Goal: Information Seeking & Learning: Find specific page/section

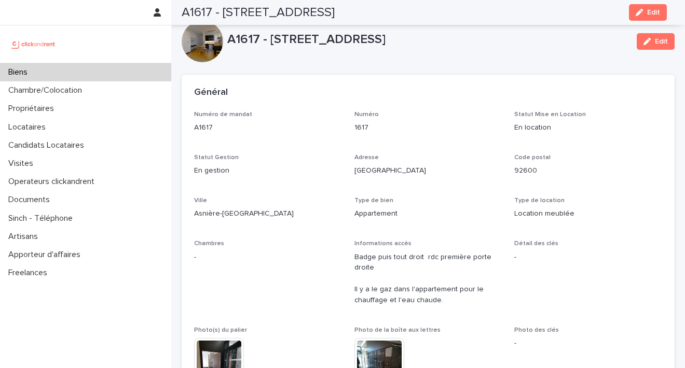
scroll to position [3331, 0]
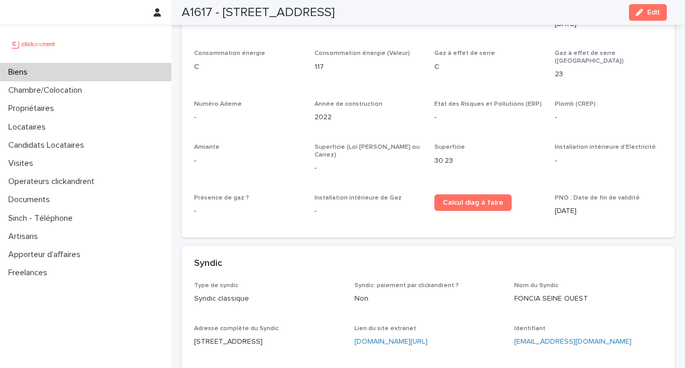
click at [61, 67] on div "Biens" at bounding box center [85, 72] width 171 height 18
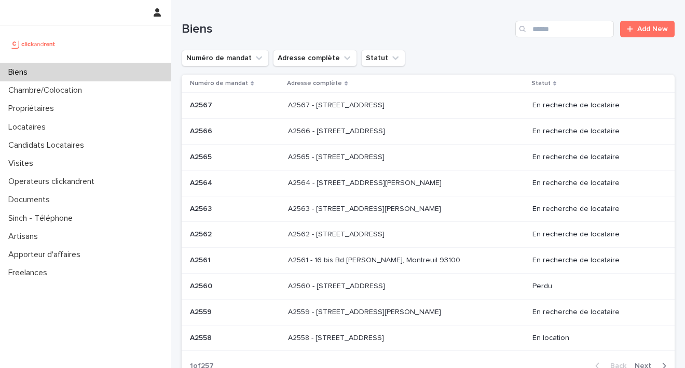
drag, startPoint x: 521, startPoint y: 31, endPoint x: 543, endPoint y: 12, distance: 29.4
click at [520, 31] on div "Search" at bounding box center [523, 29] width 17 height 17
click at [566, 23] on input "Search" at bounding box center [564, 29] width 99 height 17
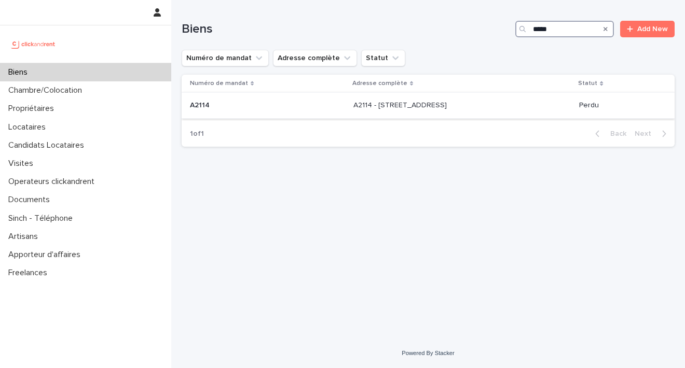
type input "*****"
click at [381, 102] on p "A2114 - [STREET_ADDRESS]" at bounding box center [400, 104] width 95 height 11
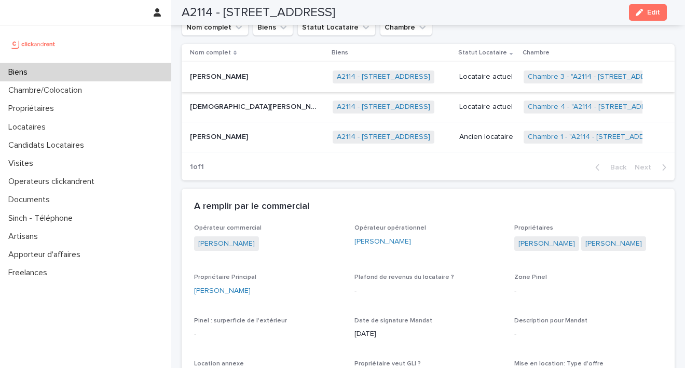
scroll to position [489, 0]
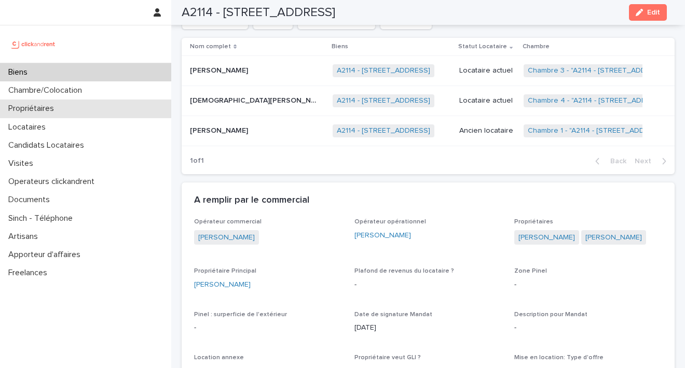
click at [49, 110] on p "Propriétaires" at bounding box center [33, 109] width 58 height 10
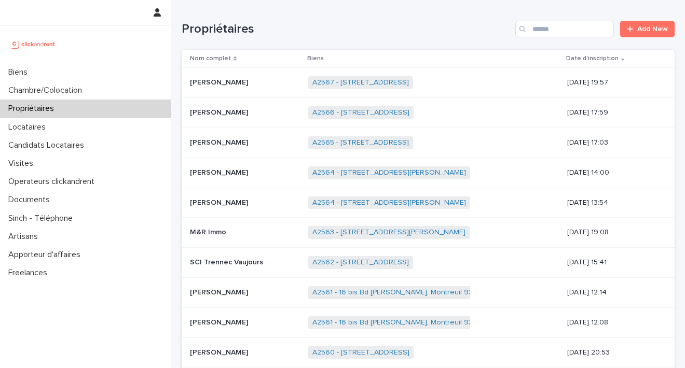
click at [536, 20] on div "Propriétaires Add New" at bounding box center [428, 25] width 493 height 50
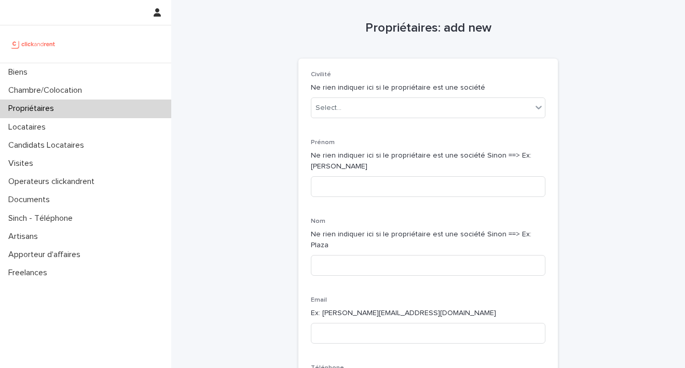
click at [71, 110] on div "Propriétaires" at bounding box center [85, 109] width 171 height 18
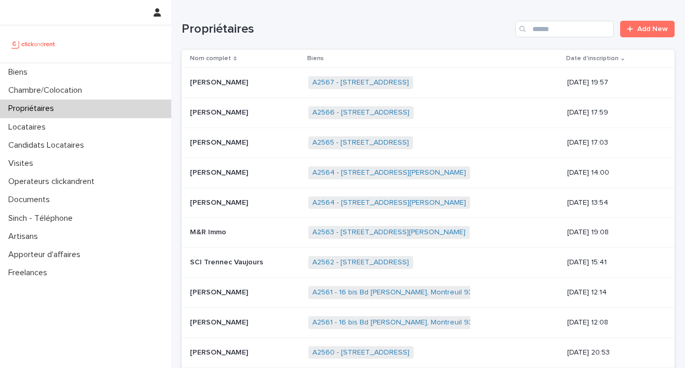
click at [522, 27] on div "Search" at bounding box center [523, 29] width 17 height 17
drag, startPoint x: 526, startPoint y: 29, endPoint x: 582, endPoint y: 23, distance: 56.8
click at [529, 29] on input "Search" at bounding box center [564, 29] width 99 height 17
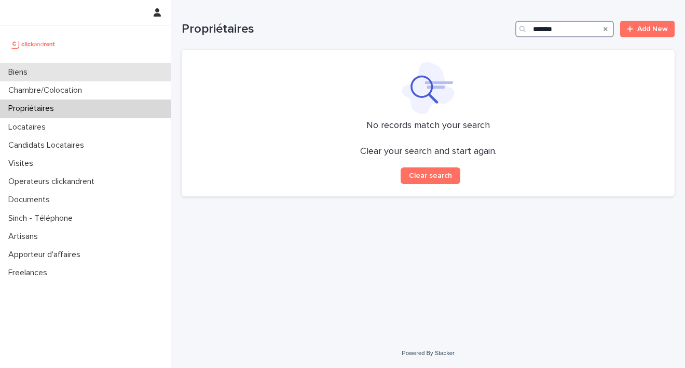
type input "*******"
click at [24, 75] on p "Biens" at bounding box center [20, 72] width 32 height 10
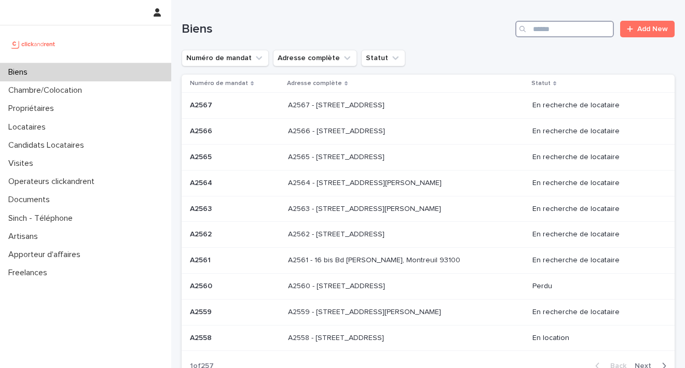
click at [556, 30] on input "Search" at bounding box center [564, 29] width 99 height 17
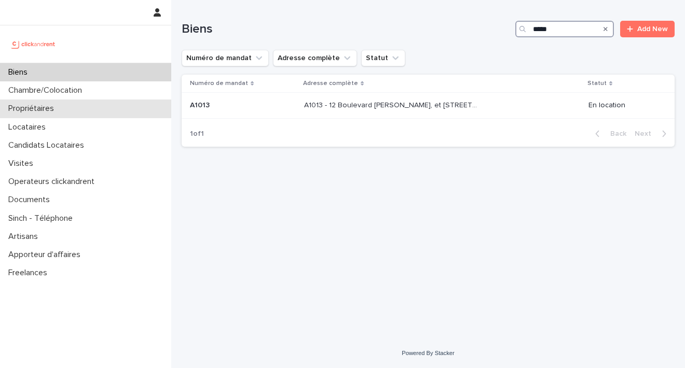
type input "*****"
click at [49, 105] on p "Propriétaires" at bounding box center [33, 109] width 58 height 10
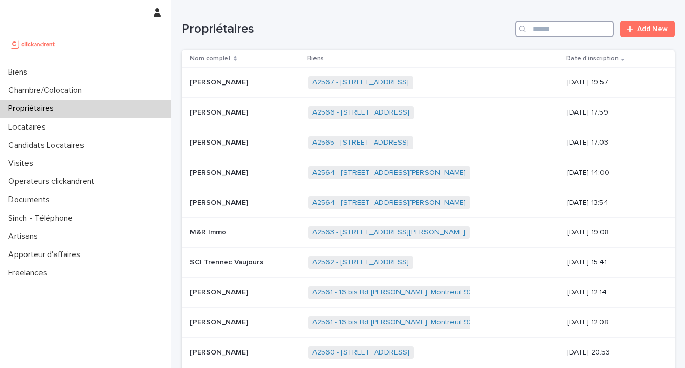
click at [533, 30] on input "Search" at bounding box center [564, 29] width 99 height 17
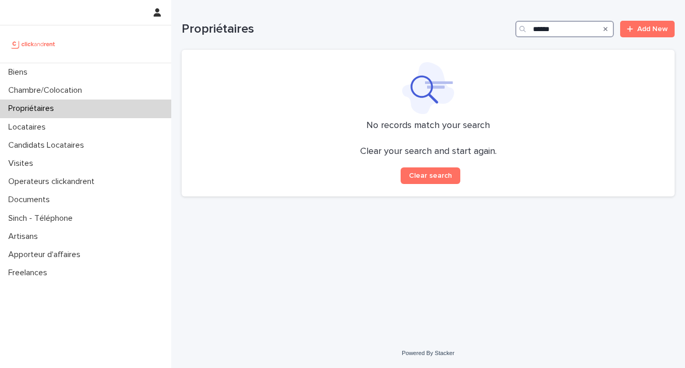
type input "******"
click at [67, 105] on div "Propriétaires" at bounding box center [85, 109] width 171 height 18
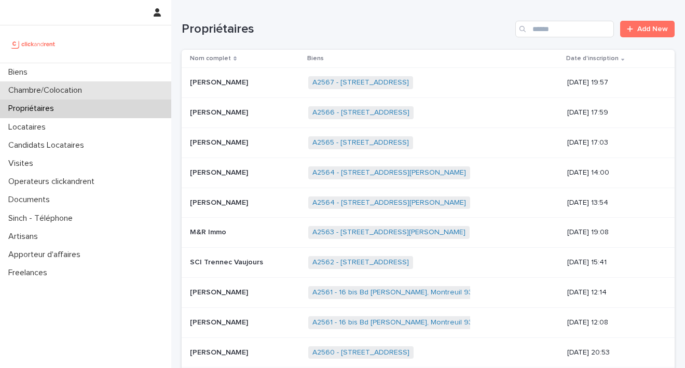
click at [68, 90] on p "Chambre/Colocation" at bounding box center [47, 91] width 86 height 10
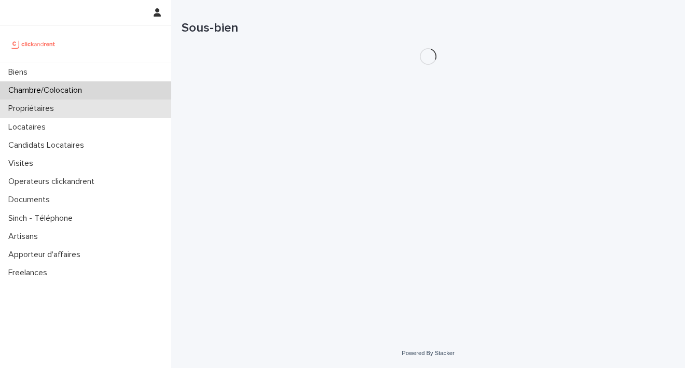
click at [68, 109] on div "Propriétaires" at bounding box center [85, 109] width 171 height 18
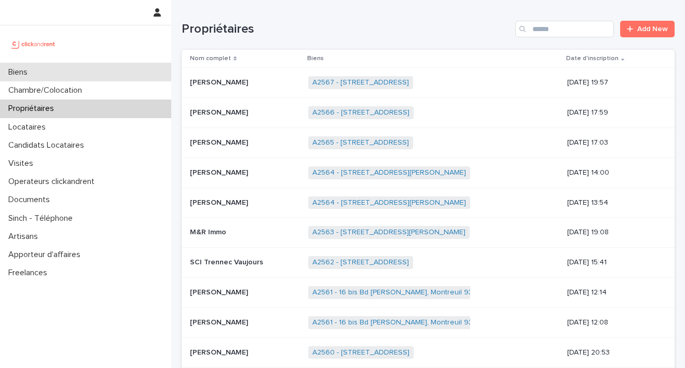
click at [44, 74] on div "Biens" at bounding box center [85, 72] width 171 height 18
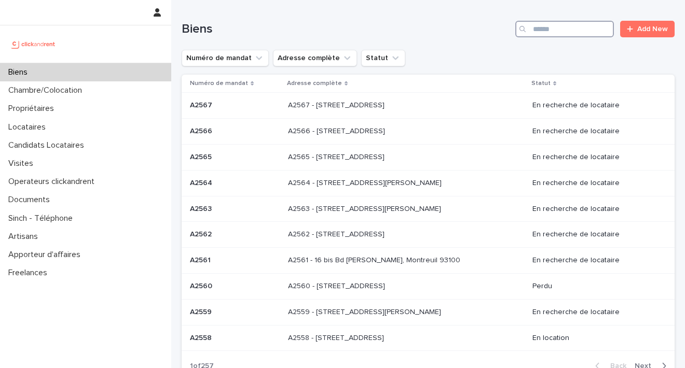
click at [542, 24] on input "Search" at bounding box center [564, 29] width 99 height 17
click at [65, 121] on div "Locataires" at bounding box center [85, 127] width 171 height 18
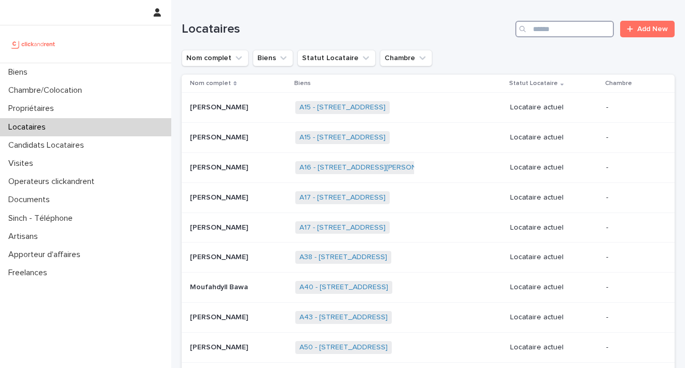
click at [551, 30] on input "Search" at bounding box center [564, 29] width 99 height 17
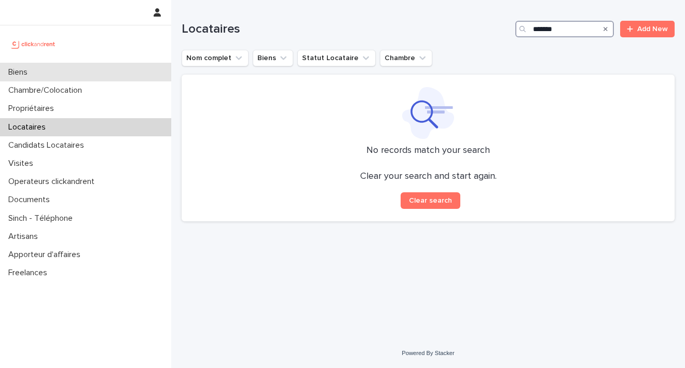
type input "*******"
click at [53, 74] on div "Biens" at bounding box center [85, 72] width 171 height 18
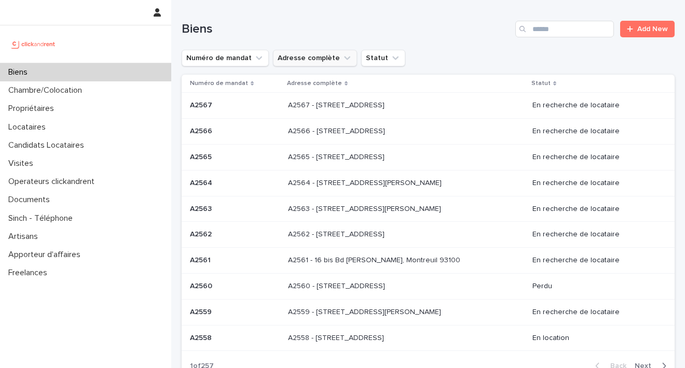
click at [346, 58] on button "Adresse complète" at bounding box center [315, 58] width 84 height 17
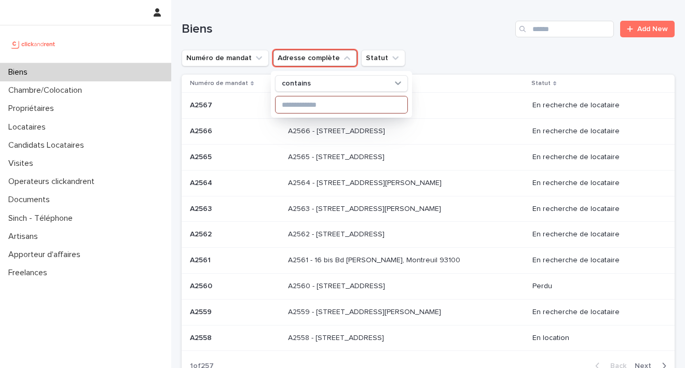
click at [310, 106] on input at bounding box center [341, 104] width 132 height 17
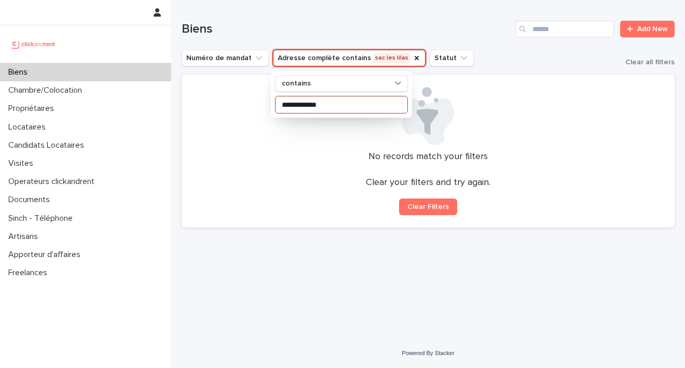
click at [287, 105] on input "**********" at bounding box center [341, 104] width 132 height 17
type input "**********"
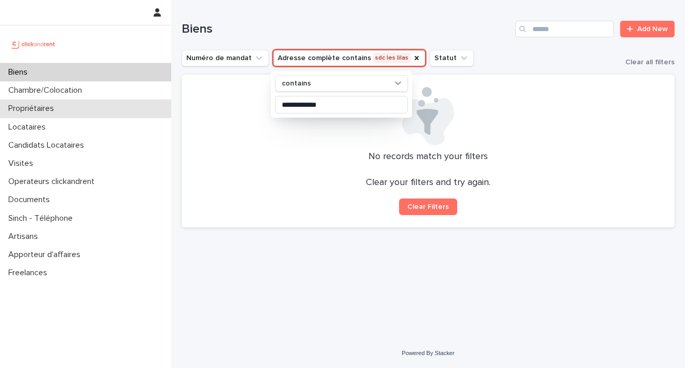
click at [54, 113] on p "Propriétaires" at bounding box center [33, 109] width 58 height 10
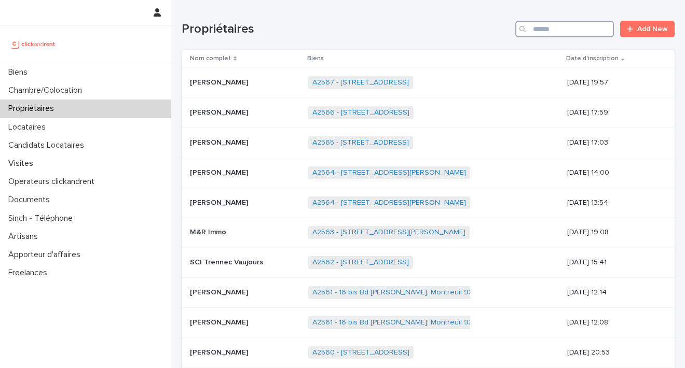
click at [545, 27] on input "Search" at bounding box center [564, 29] width 99 height 17
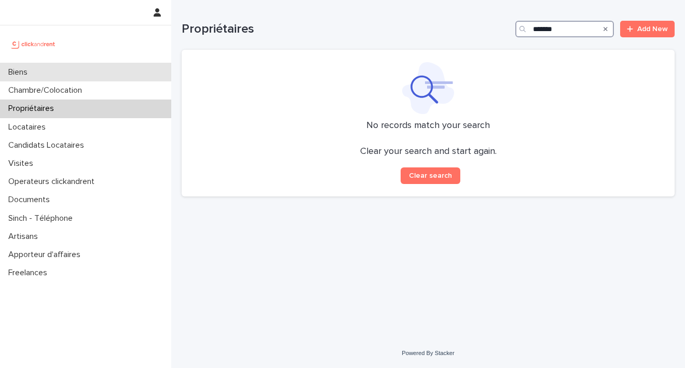
type input "*******"
click at [64, 77] on div "Biens" at bounding box center [85, 72] width 171 height 18
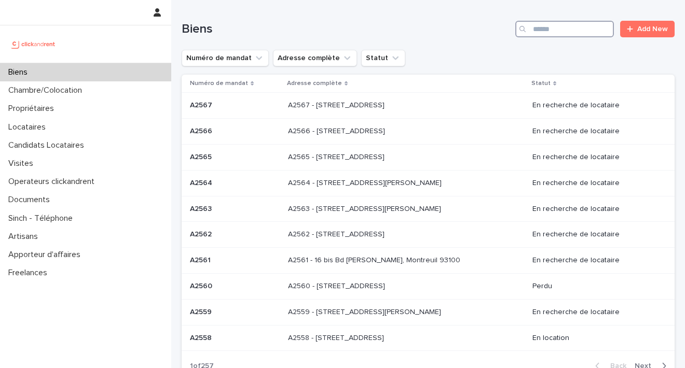
click at [579, 31] on input "Search" at bounding box center [564, 29] width 99 height 17
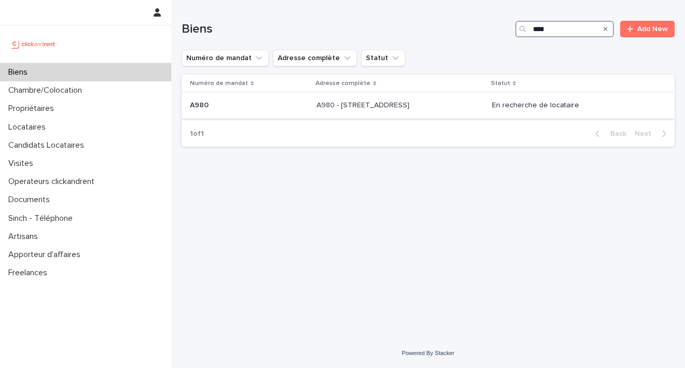
type input "****"
click at [365, 103] on p "A980 - [STREET_ADDRESS]" at bounding box center [363, 104] width 95 height 11
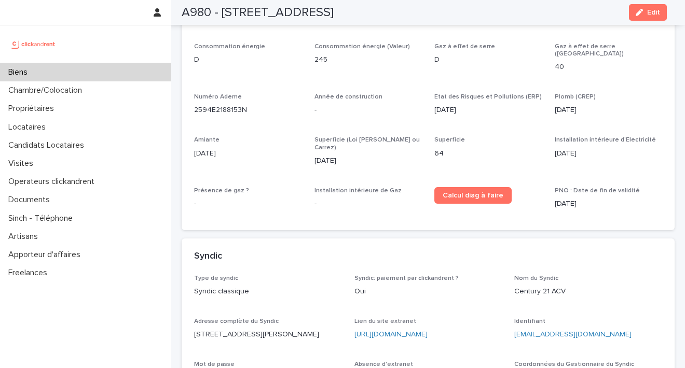
scroll to position [3656, 0]
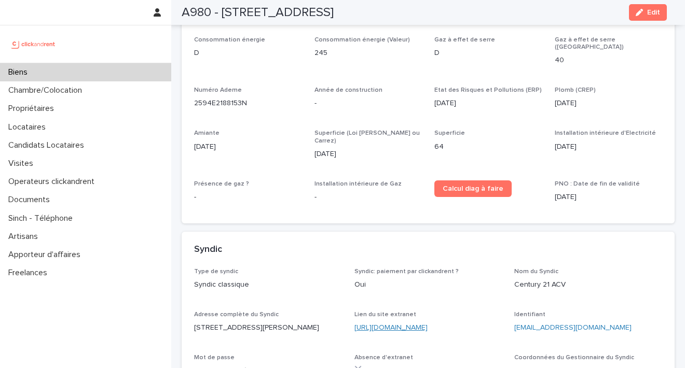
click at [410, 324] on link "[URL][DOMAIN_NAME]" at bounding box center [390, 327] width 73 height 7
drag, startPoint x: 571, startPoint y: 268, endPoint x: 506, endPoint y: 268, distance: 65.4
click at [506, 268] on div "Type de syndic Syndic classique Syndic: paiement par clickandrent ? Oui Nom du …" at bounding box center [428, 359] width 468 height 182
copy link "[EMAIL_ADDRESS][DOMAIN_NAME]"
drag, startPoint x: 255, startPoint y: 320, endPoint x: 175, endPoint y: 321, distance: 80.4
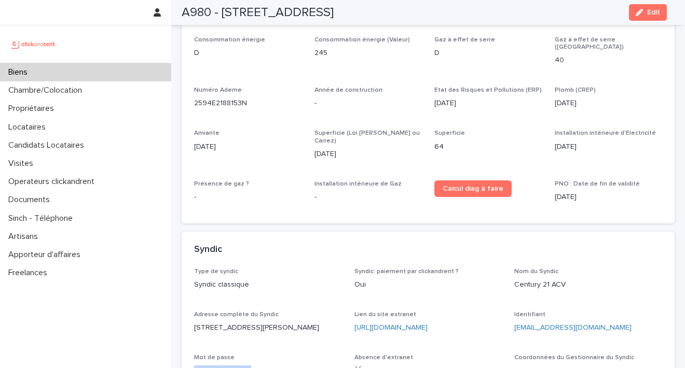
copy p "U"*Ppwym'yNx5)5"
click at [50, 115] on div "Propriétaires" at bounding box center [85, 109] width 171 height 18
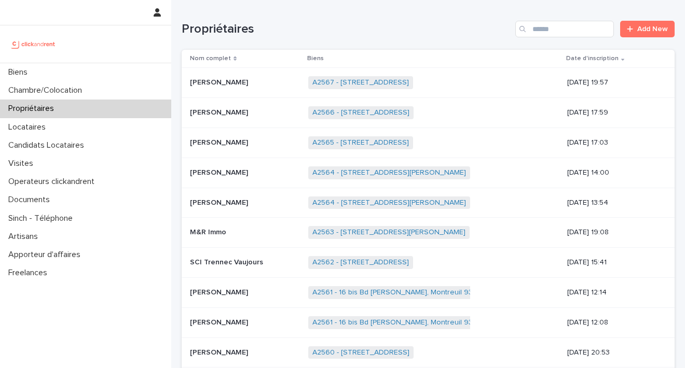
click at [523, 31] on div "Search" at bounding box center [523, 29] width 17 height 17
click at [529, 29] on input "Search" at bounding box center [564, 29] width 99 height 17
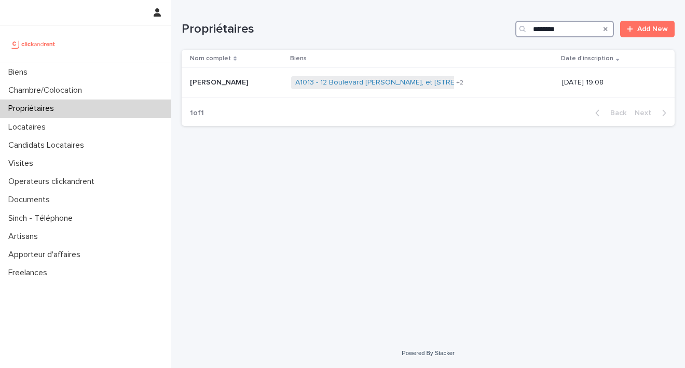
type input "*******"
drag, startPoint x: 532, startPoint y: 29, endPoint x: 332, endPoint y: 81, distance: 207.0
click at [332, 81] on link "A1013 - 12 Boulevard [PERSON_NAME], et [STREET_ADDRESS]" at bounding box center [398, 82] width 207 height 9
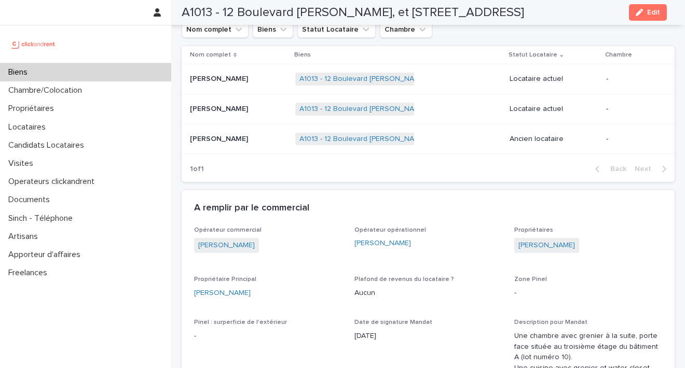
scroll to position [519, 0]
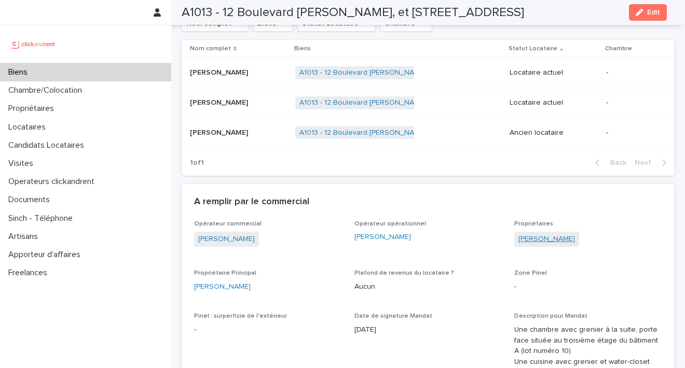
click at [535, 234] on link "[PERSON_NAME]" at bounding box center [546, 239] width 57 height 11
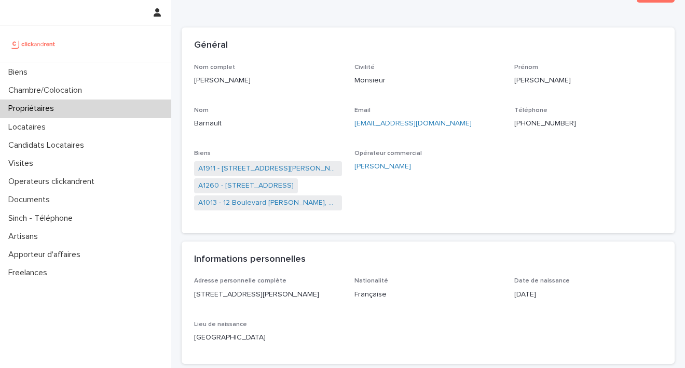
scroll to position [49, 0]
click at [245, 163] on link "A1911 - [STREET_ADDRESS][PERSON_NAME]" at bounding box center [268, 167] width 140 height 11
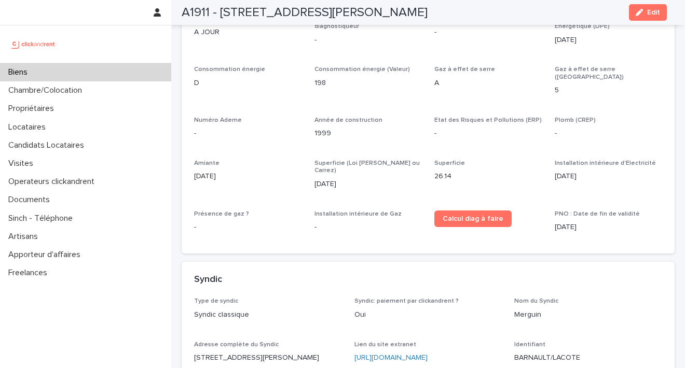
scroll to position [3282, 0]
